Goal: Task Accomplishment & Management: Manage account settings

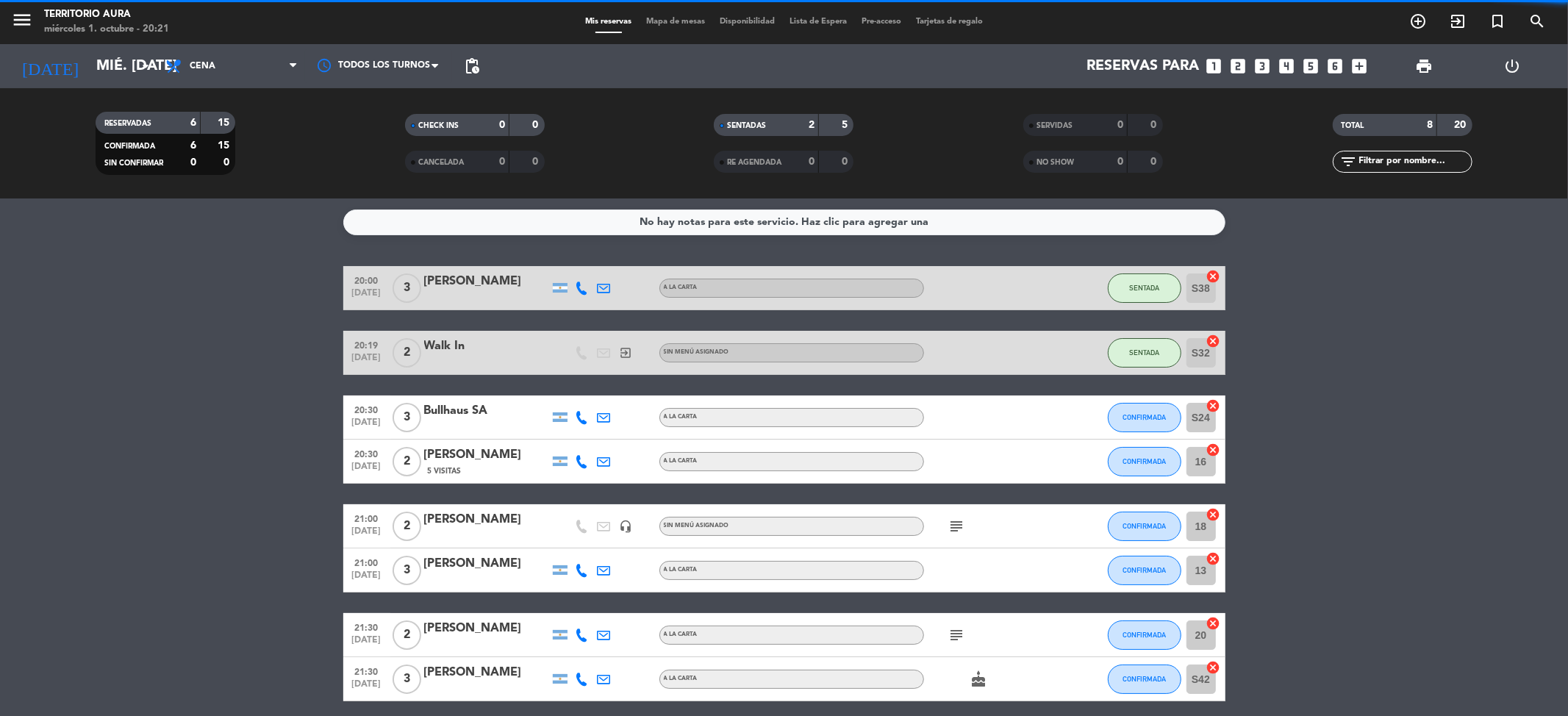
click at [658, 22] on span "Mapa de mesas" at bounding box center [675, 22] width 74 height 8
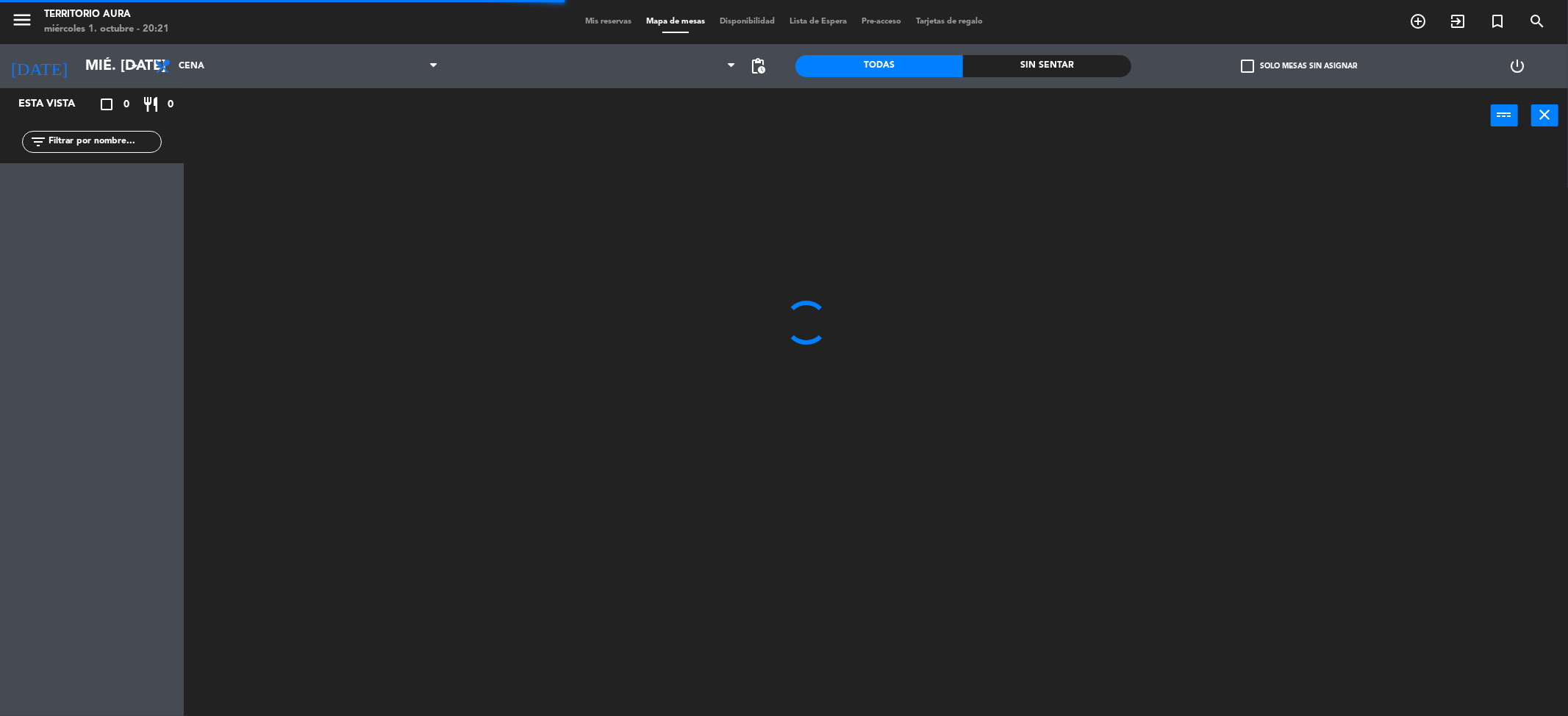
click at [594, 19] on span "Mis reservas" at bounding box center [608, 22] width 61 height 8
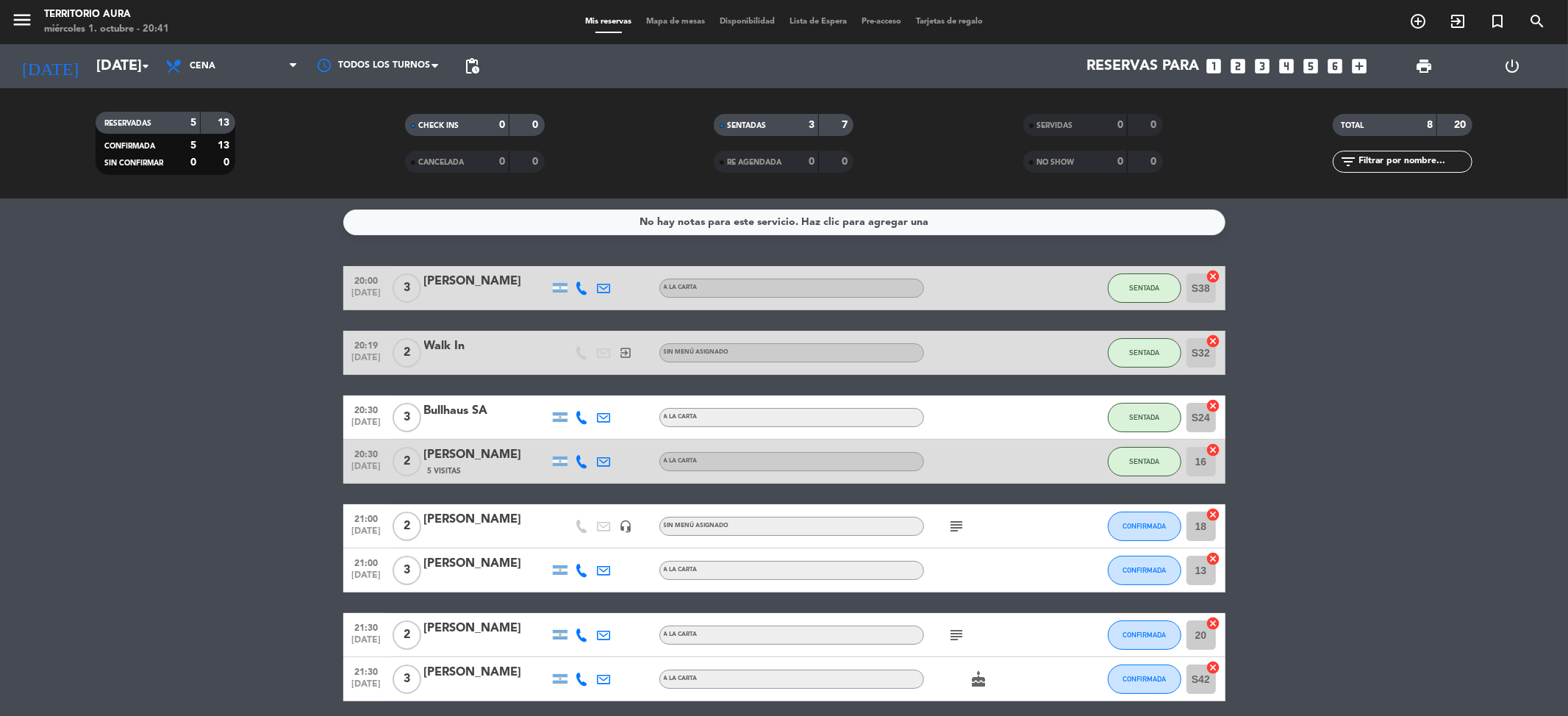
click at [216, 571] on bookings-row "20:00 [DATE] 3 [PERSON_NAME] A LA CARTA SENTADA S38 cancel 20:19 [DATE] 2 Walk …" at bounding box center [784, 483] width 1568 height 436
drag, startPoint x: 957, startPoint y: 256, endPoint x: 1248, endPoint y: 238, distance: 291.6
click at [1248, 238] on div "No hay notas para este servicio. Haz clic para agregar una 20:00 [DATE] 3 [PERS…" at bounding box center [784, 457] width 1568 height 518
